Goal: Information Seeking & Learning: Learn about a topic

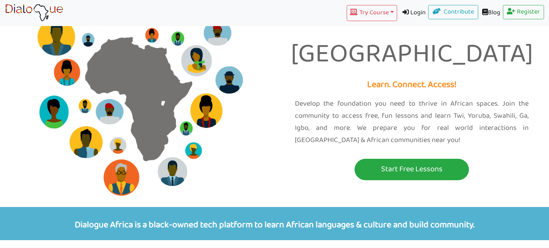
scroll to position [55, 0]
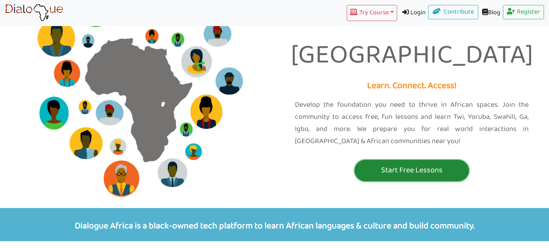
click at [449, 160] on button "Start Free Lessons" at bounding box center [411, 170] width 114 height 21
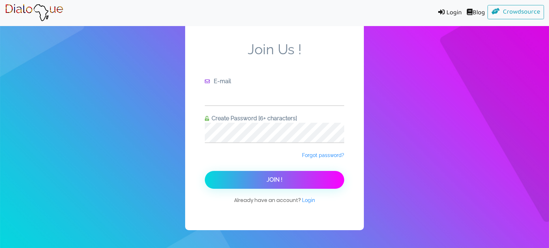
click at [309, 95] on input "text" at bounding box center [274, 96] width 139 height 20
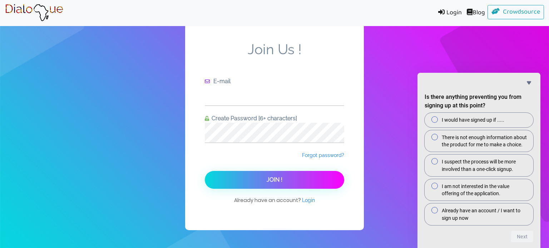
click at [258, 94] on input "text" at bounding box center [274, 96] width 139 height 20
type input "[EMAIL_ADDRESS][DOMAIN_NAME]"
click at [205, 171] on button "Join !" at bounding box center [274, 180] width 139 height 18
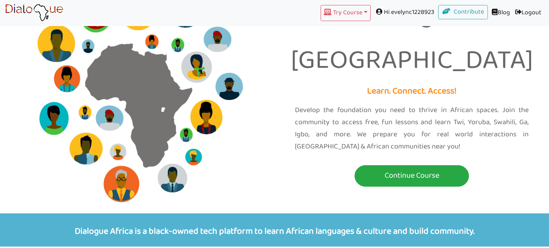
scroll to position [50, 0]
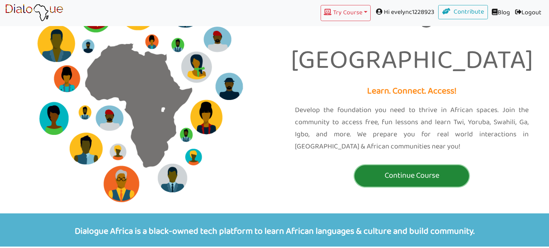
click at [461, 169] on p "Continue Course" at bounding box center [411, 175] width 111 height 13
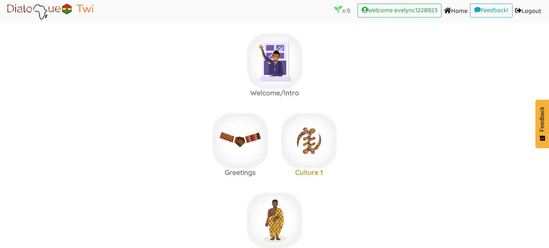
scroll to position [5, 0]
click at [261, 66] on img at bounding box center [274, 60] width 55 height 55
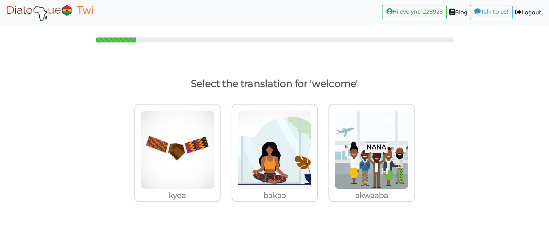
click at [348, 81] on p "Select the translation for 'welcome'" at bounding box center [274, 83] width 521 height 17
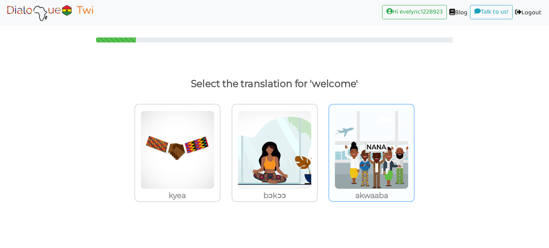
click at [382, 148] on img at bounding box center [371, 150] width 74 height 79
click at [414, 148] on input "akwaaba" at bounding box center [416, 145] width 5 height 5
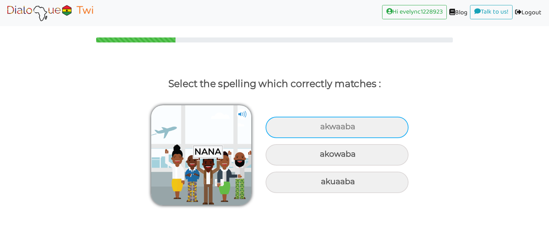
click at [378, 123] on div "akwaaba" at bounding box center [336, 127] width 143 height 21
click at [323, 125] on input "akwaaba" at bounding box center [321, 127] width 5 height 5
radio input "true"
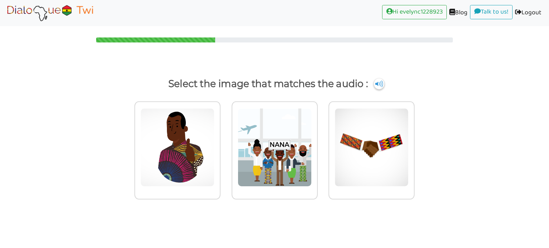
click at [548, 33] on div at bounding box center [274, 33] width 549 height 20
click at [374, 86] on img at bounding box center [378, 83] width 11 height 11
click at [376, 87] on img at bounding box center [378, 83] width 11 height 11
click at [379, 83] on img at bounding box center [378, 83] width 11 height 11
click at [375, 79] on p "Select the image that matches the audio :" at bounding box center [274, 83] width 521 height 17
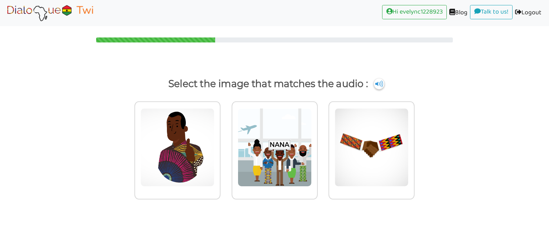
click at [377, 70] on div "Select the image that matches the audio :" at bounding box center [274, 139] width 549 height 158
click at [375, 82] on img at bounding box center [378, 83] width 11 height 11
click at [379, 81] on img at bounding box center [378, 83] width 11 height 11
click at [376, 104] on div at bounding box center [371, 150] width 86 height 98
click at [414, 140] on input "radio" at bounding box center [416, 142] width 5 height 5
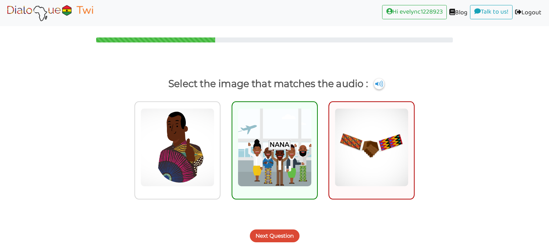
click at [373, 98] on label at bounding box center [371, 155] width 97 height 119
click at [414, 140] on input "radio" at bounding box center [416, 142] width 5 height 5
radio input "true"
click at [373, 96] on label at bounding box center [371, 155] width 97 height 119
click at [414, 140] on input "radio" at bounding box center [416, 142] width 5 height 5
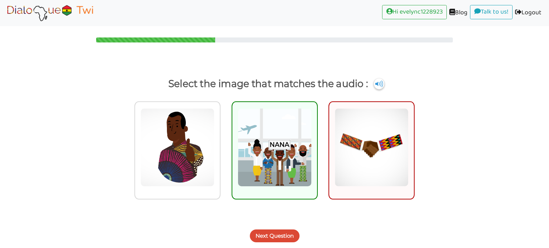
click at [373, 97] on label at bounding box center [371, 155] width 97 height 119
click at [414, 140] on input "radio" at bounding box center [416, 142] width 5 height 5
click at [379, 81] on img at bounding box center [378, 83] width 11 height 11
click at [279, 176] on img at bounding box center [275, 147] width 74 height 79
click at [317, 146] on input "radio" at bounding box center [319, 142] width 5 height 5
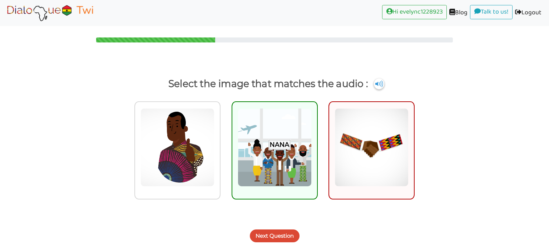
click at [281, 240] on button "Next Question" at bounding box center [275, 236] width 50 height 13
